Goal: Information Seeking & Learning: Learn about a topic

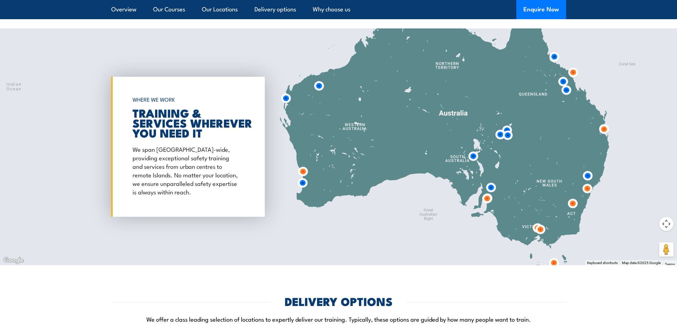
scroll to position [993, 0]
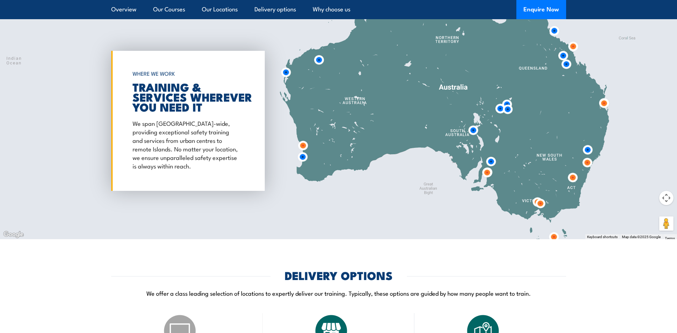
click at [540, 201] on img at bounding box center [540, 203] width 19 height 19
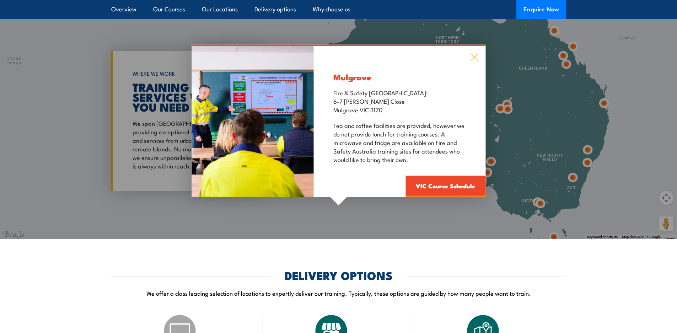
click at [475, 56] on icon at bounding box center [474, 57] width 8 height 8
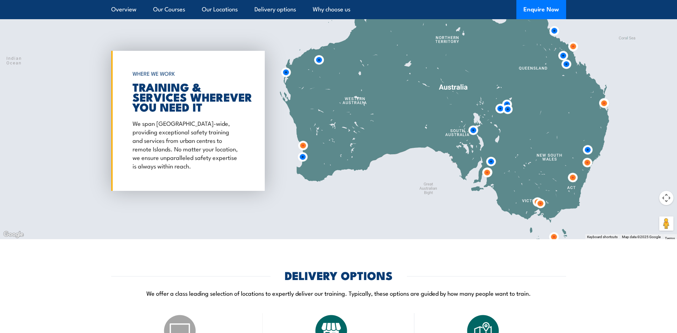
click at [534, 199] on img at bounding box center [540, 203] width 19 height 19
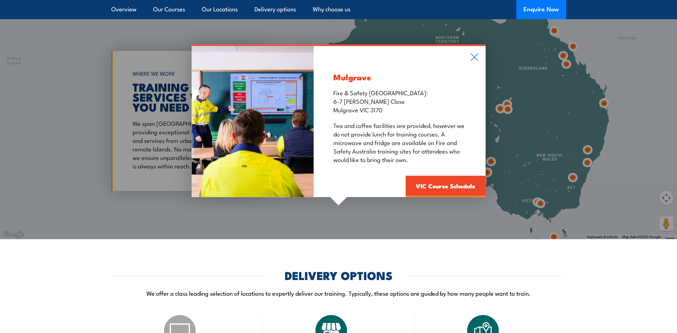
click at [469, 54] on div "Mulgrave Fire & Safety [GEOGRAPHIC_DATA]: [STREET_ADDRESS][PERSON_NAME] Tea and…" at bounding box center [400, 121] width 172 height 151
click at [471, 54] on icon at bounding box center [474, 57] width 7 height 7
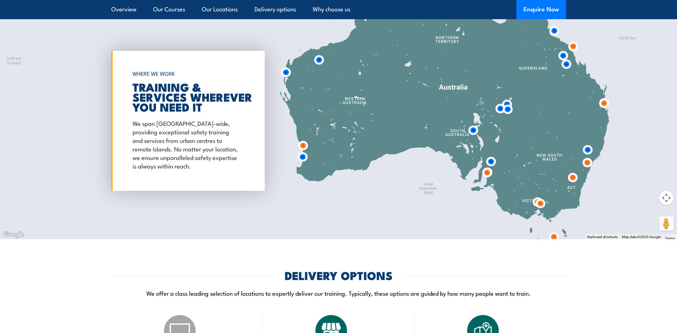
click at [545, 208] on img at bounding box center [540, 203] width 19 height 19
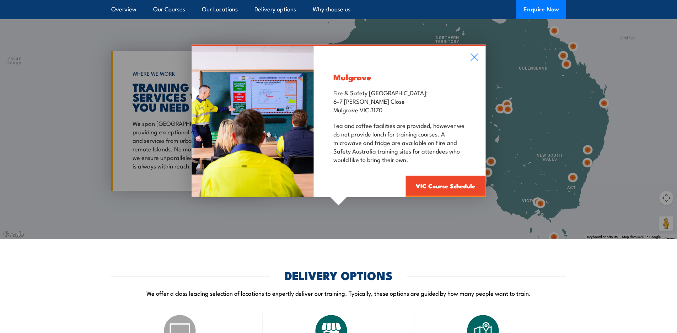
drag, startPoint x: 474, startPoint y: 54, endPoint x: 479, endPoint y: 65, distance: 12.4
click at [474, 55] on icon at bounding box center [474, 57] width 8 height 8
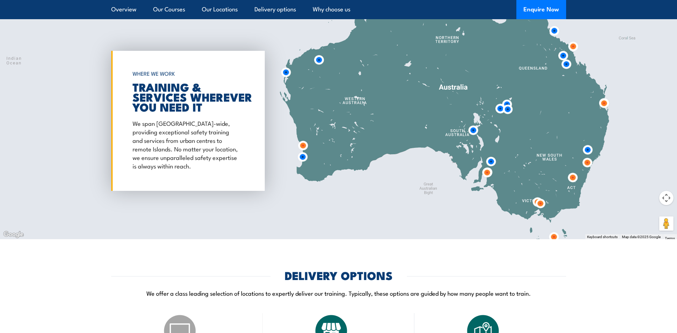
click at [554, 237] on img at bounding box center [554, 237] width 19 height 19
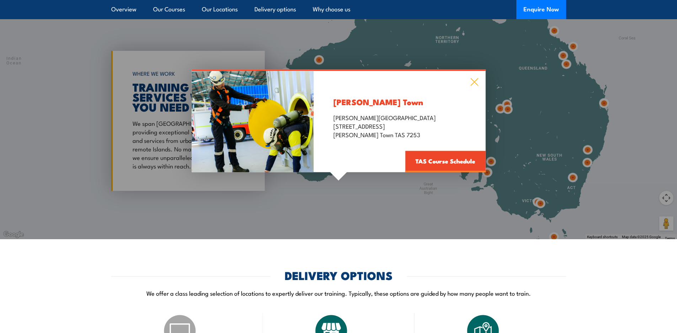
click at [474, 82] on icon at bounding box center [474, 82] width 7 height 7
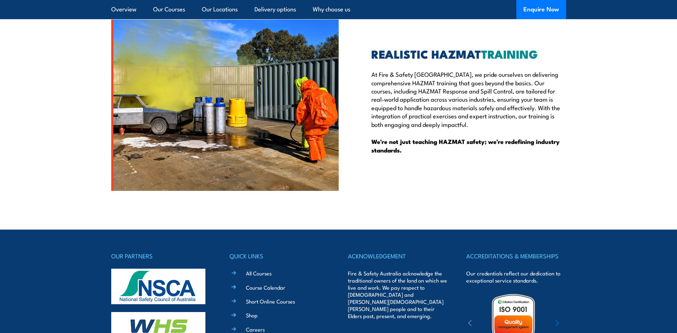
scroll to position [1667, 0]
